Goal: Use online tool/utility: Use online tool/utility

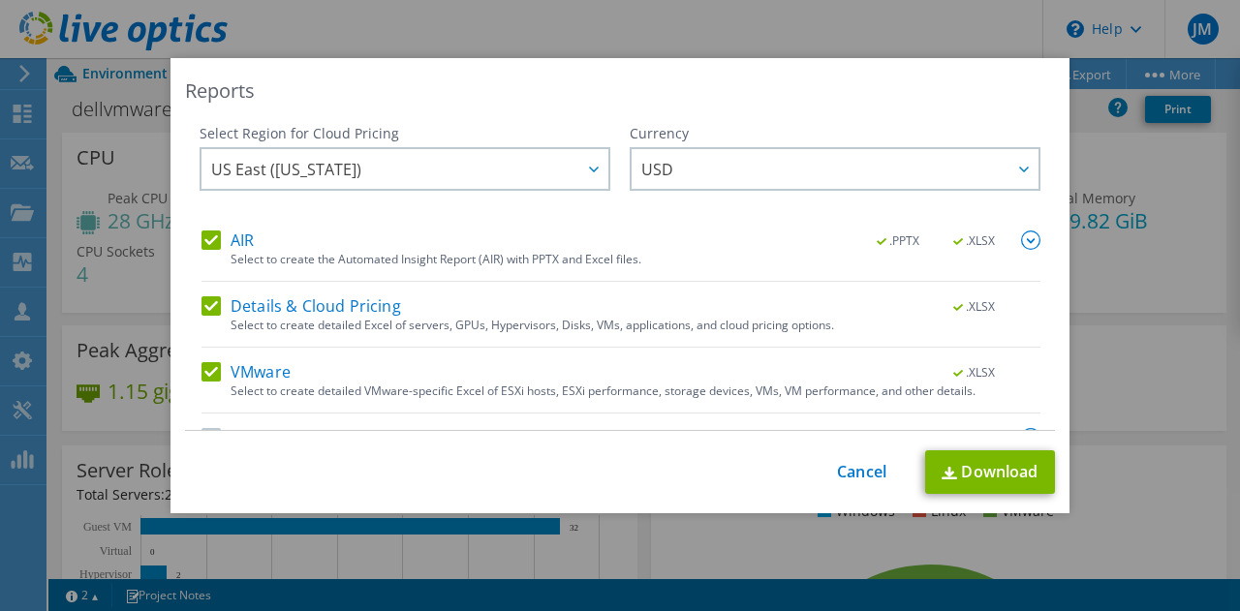
select select "USD"
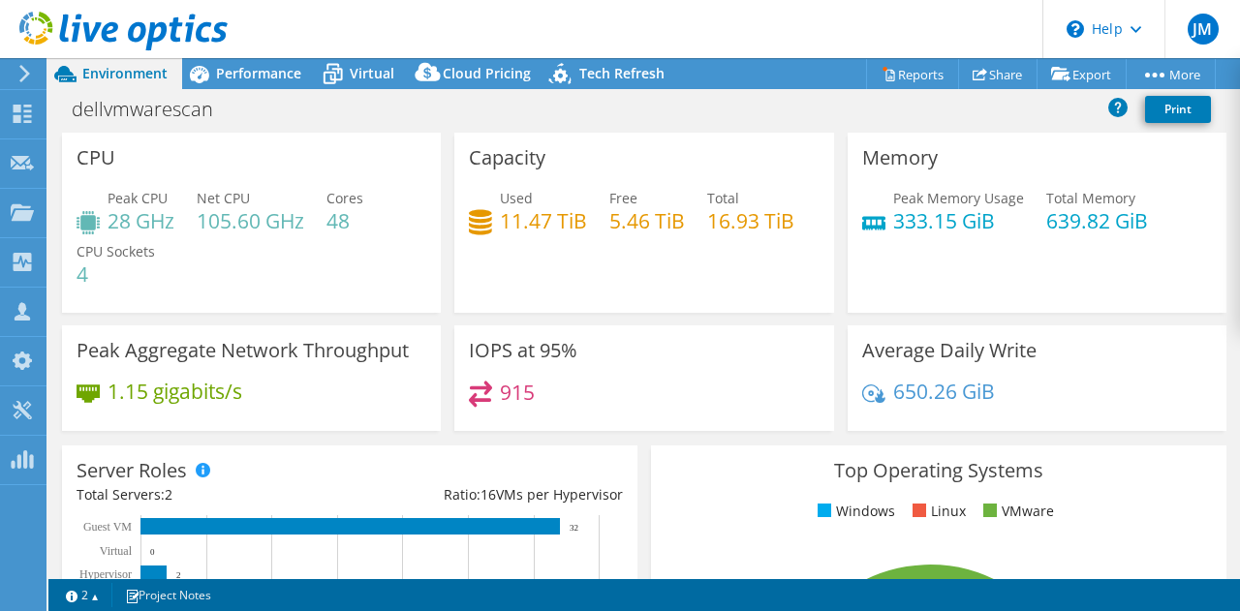
select select "USD"
